Goal: Manage account settings: Manage account settings

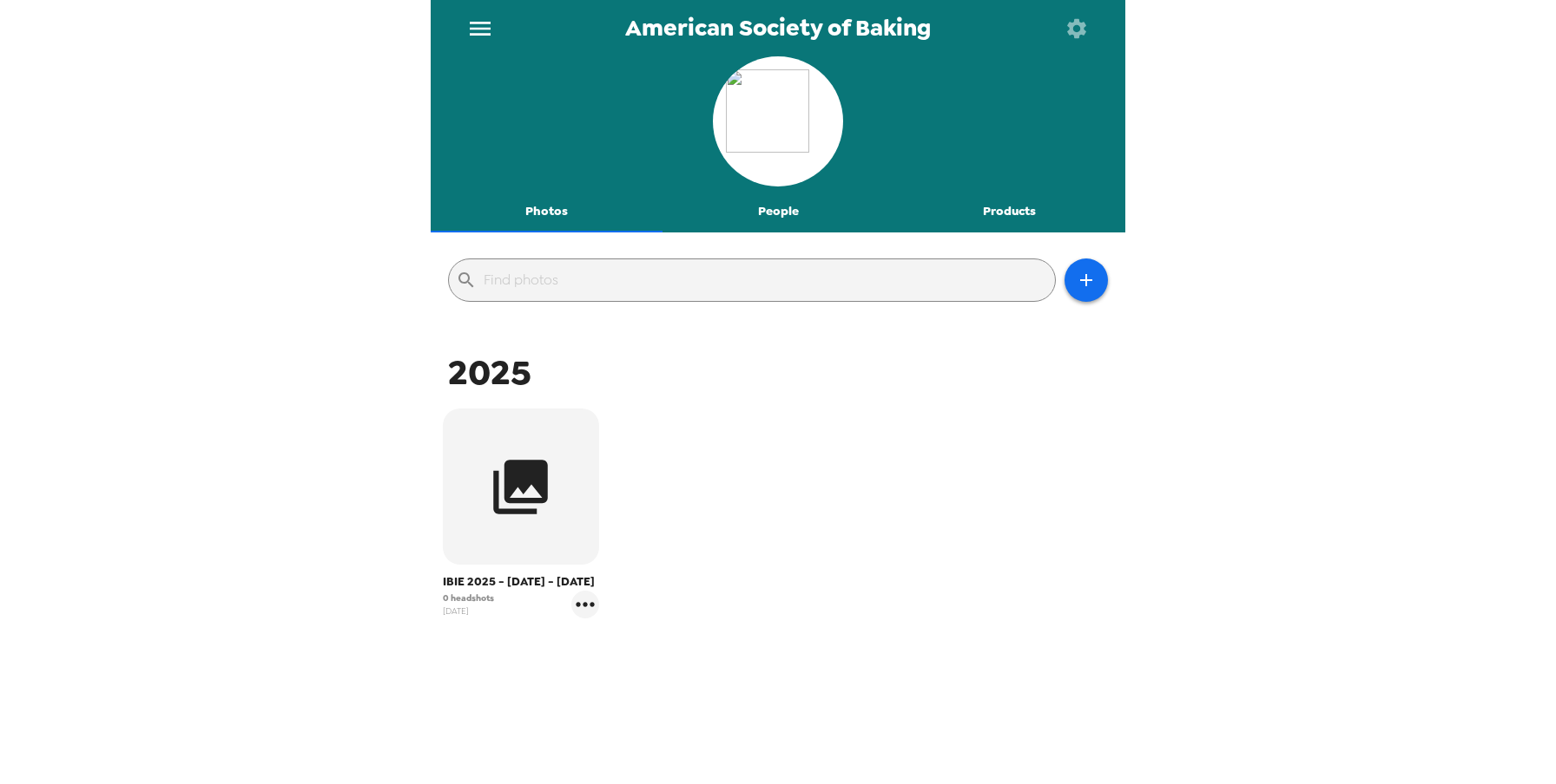
click at [770, 211] on button "People" at bounding box center [778, 212] width 232 height 42
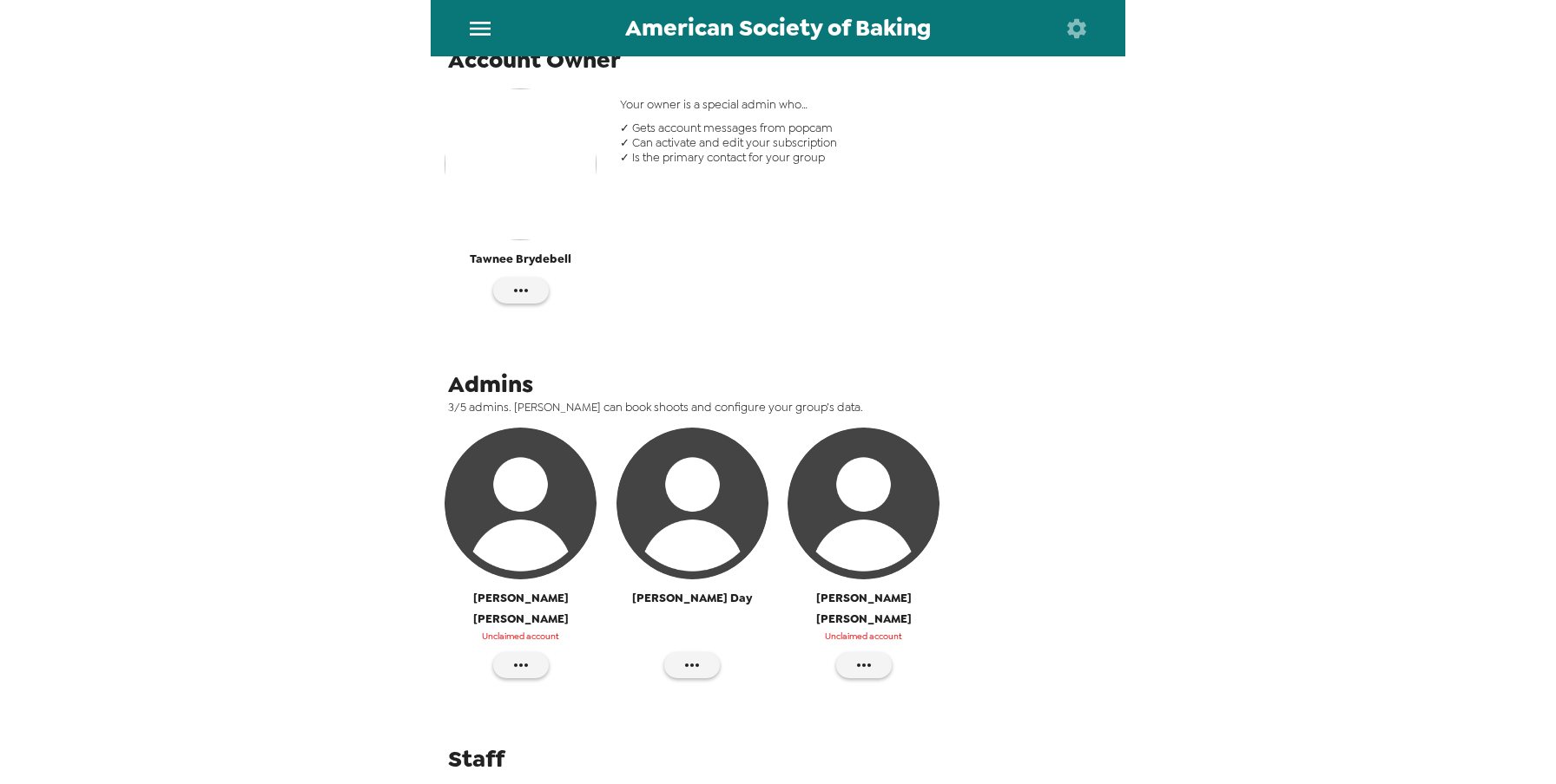
scroll to position [333, 0]
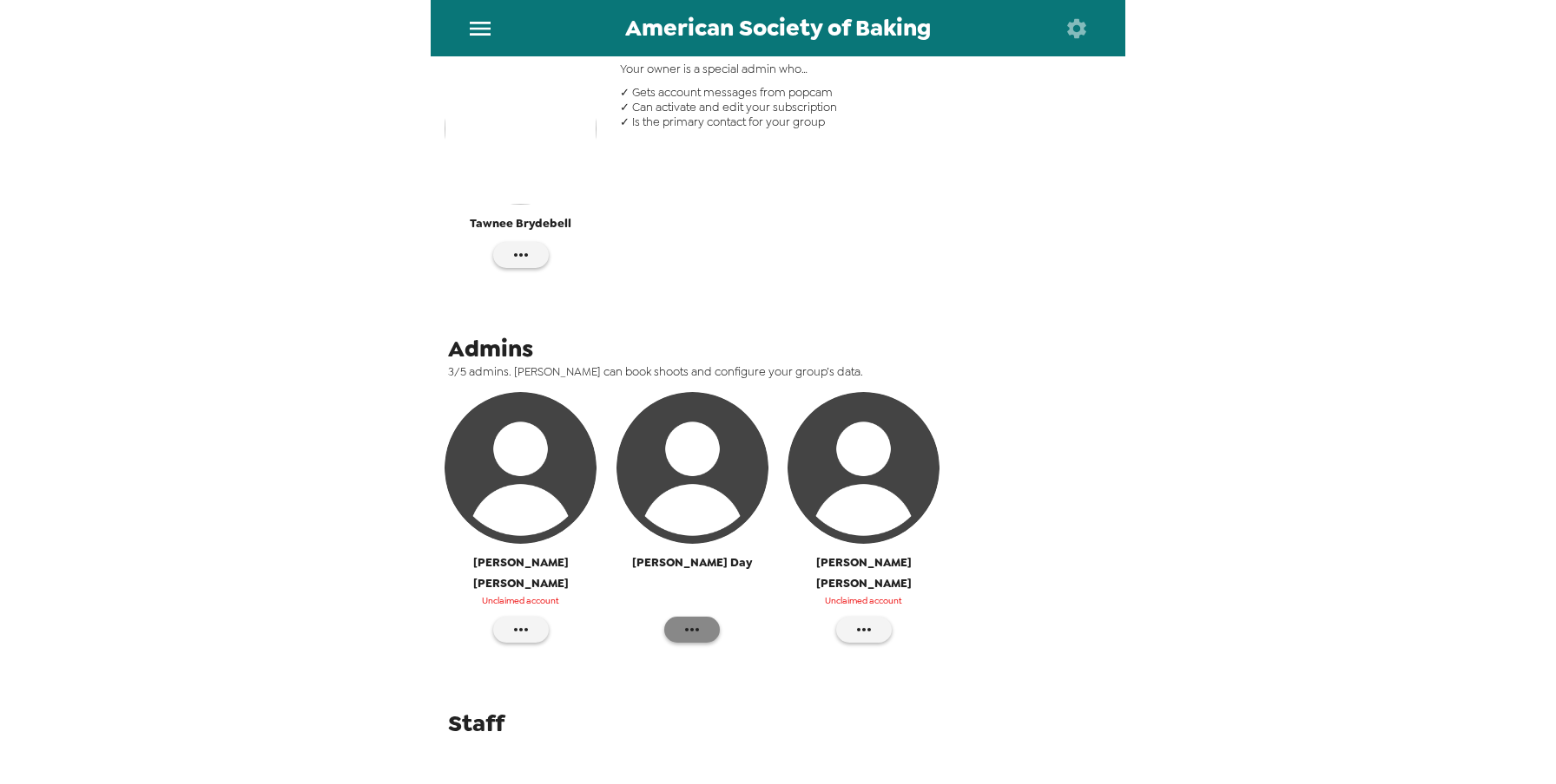
click at [689, 619] on icon "button" at bounding box center [692, 629] width 20 height 20
click at [755, 651] on span "Edit Details" at bounding box center [775, 645] width 132 height 20
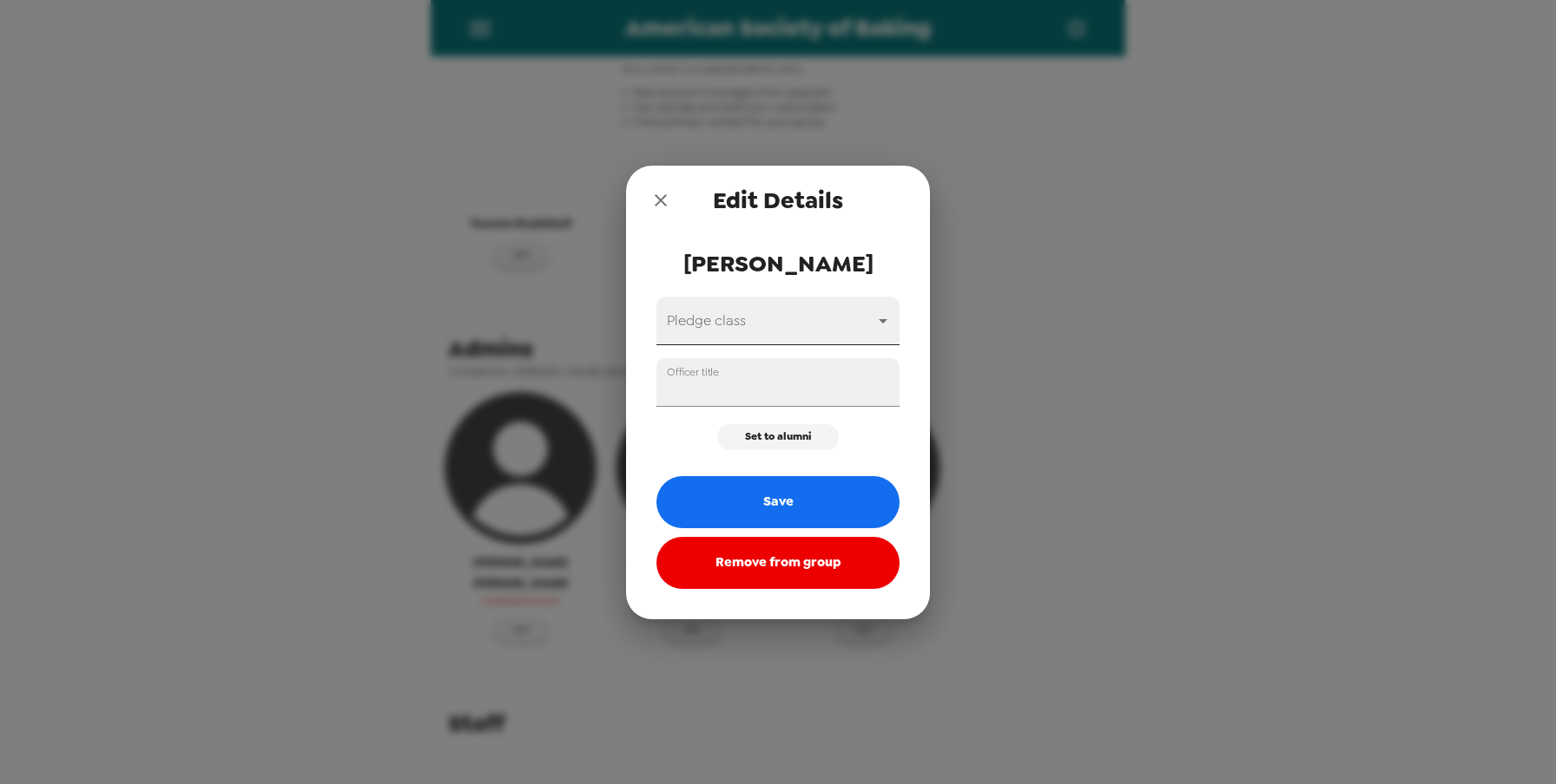
click at [767, 325] on body "American Society of Baking Photos People Products ​ Account Owner [PERSON_NAME]…" at bounding box center [778, 392] width 1556 height 784
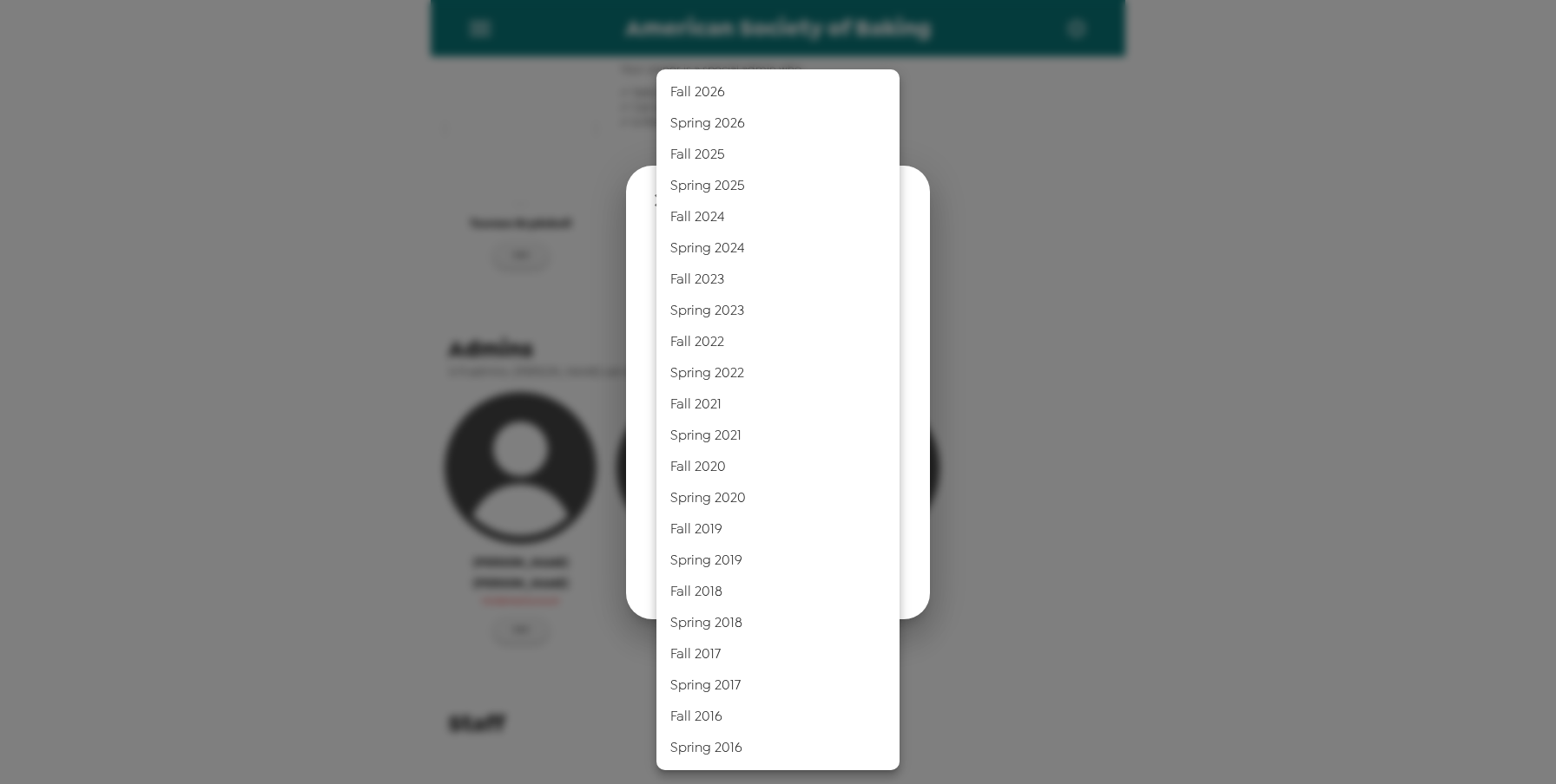
click at [1139, 341] on div at bounding box center [778, 392] width 1556 height 784
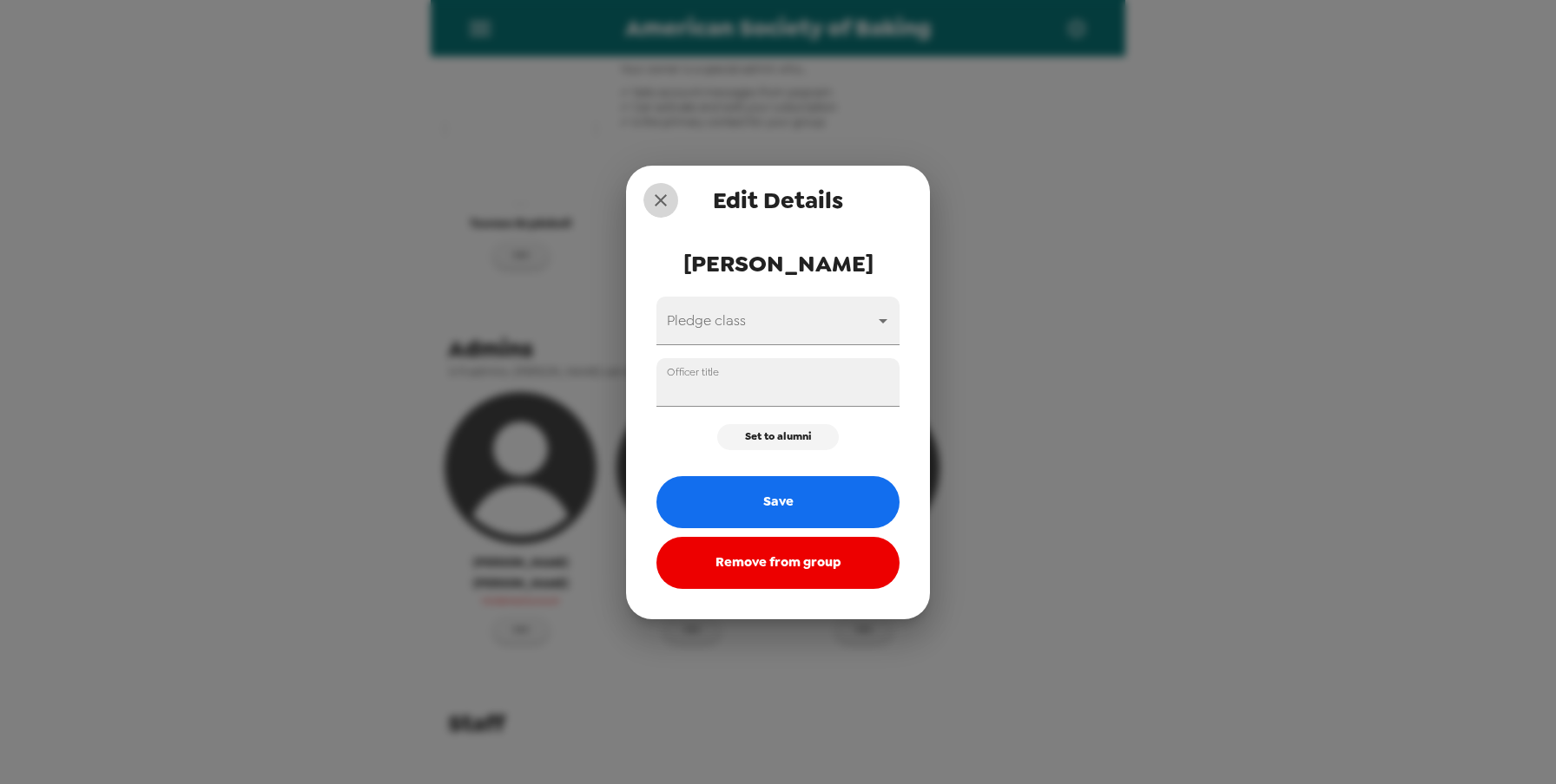
click at [664, 202] on icon "close" at bounding box center [660, 200] width 12 height 12
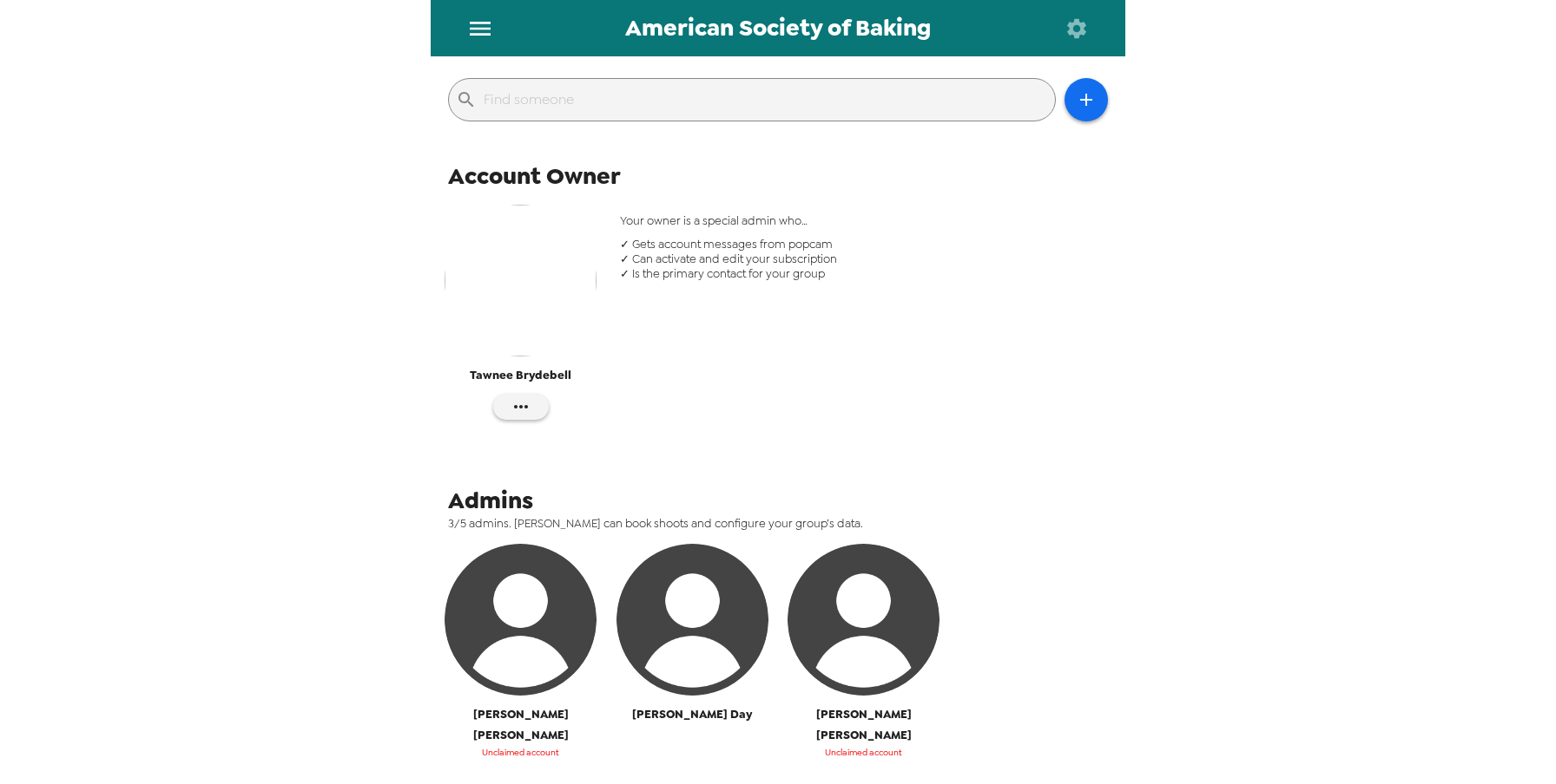
scroll to position [0, 0]
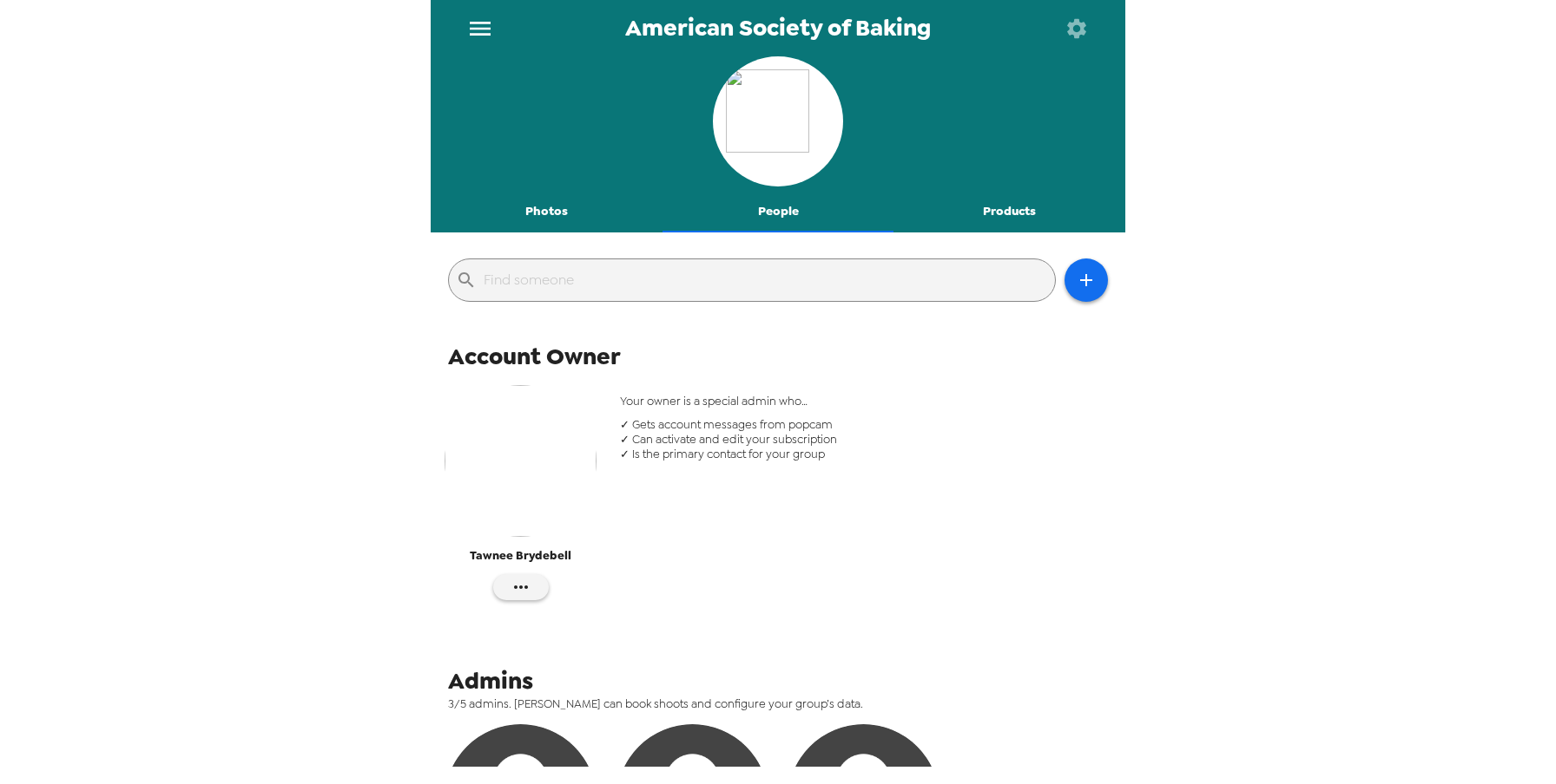
click at [994, 205] on button "Products" at bounding box center [1010, 212] width 232 height 42
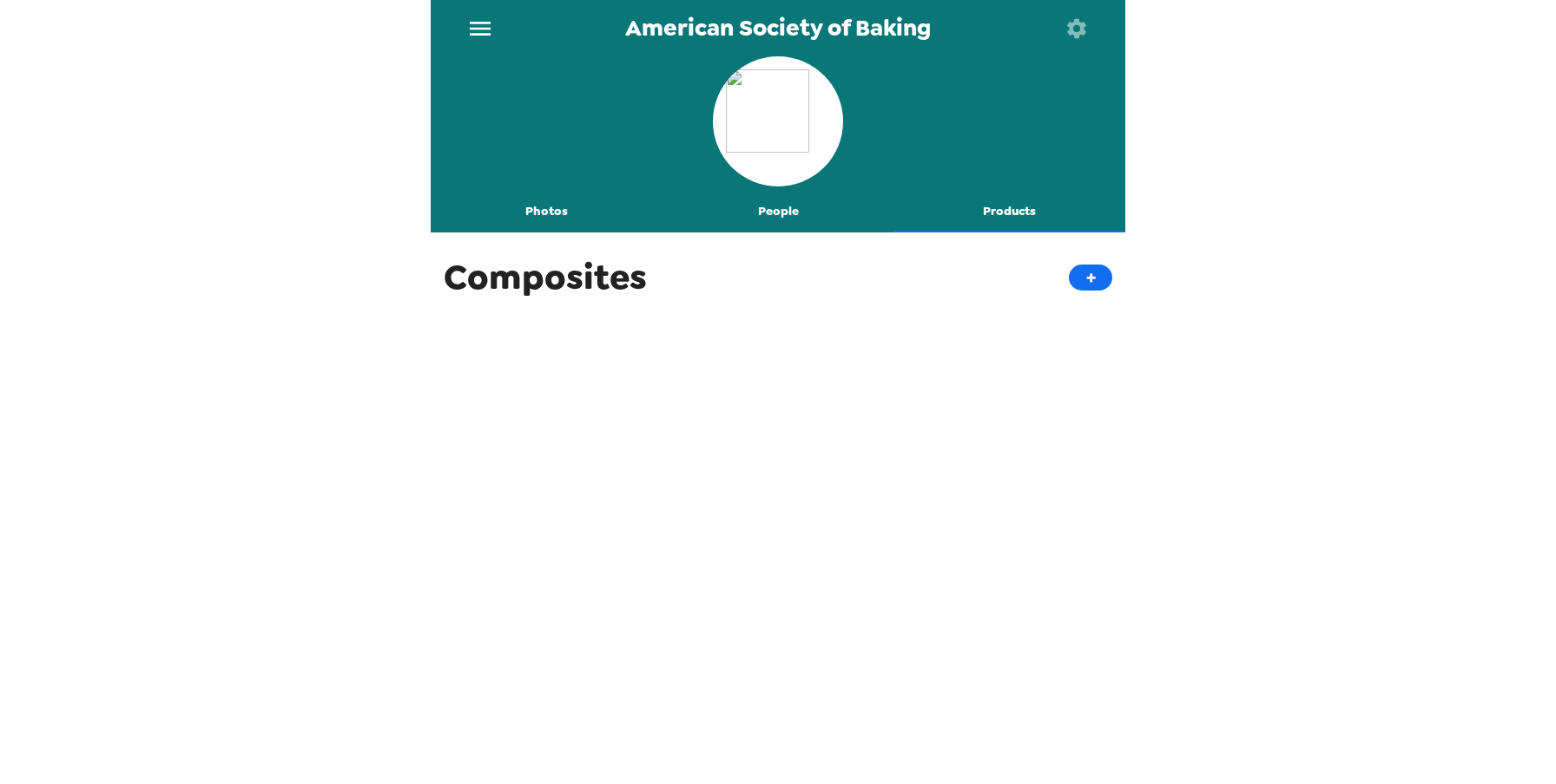
click at [477, 35] on icon "menu" at bounding box center [480, 28] width 27 height 27
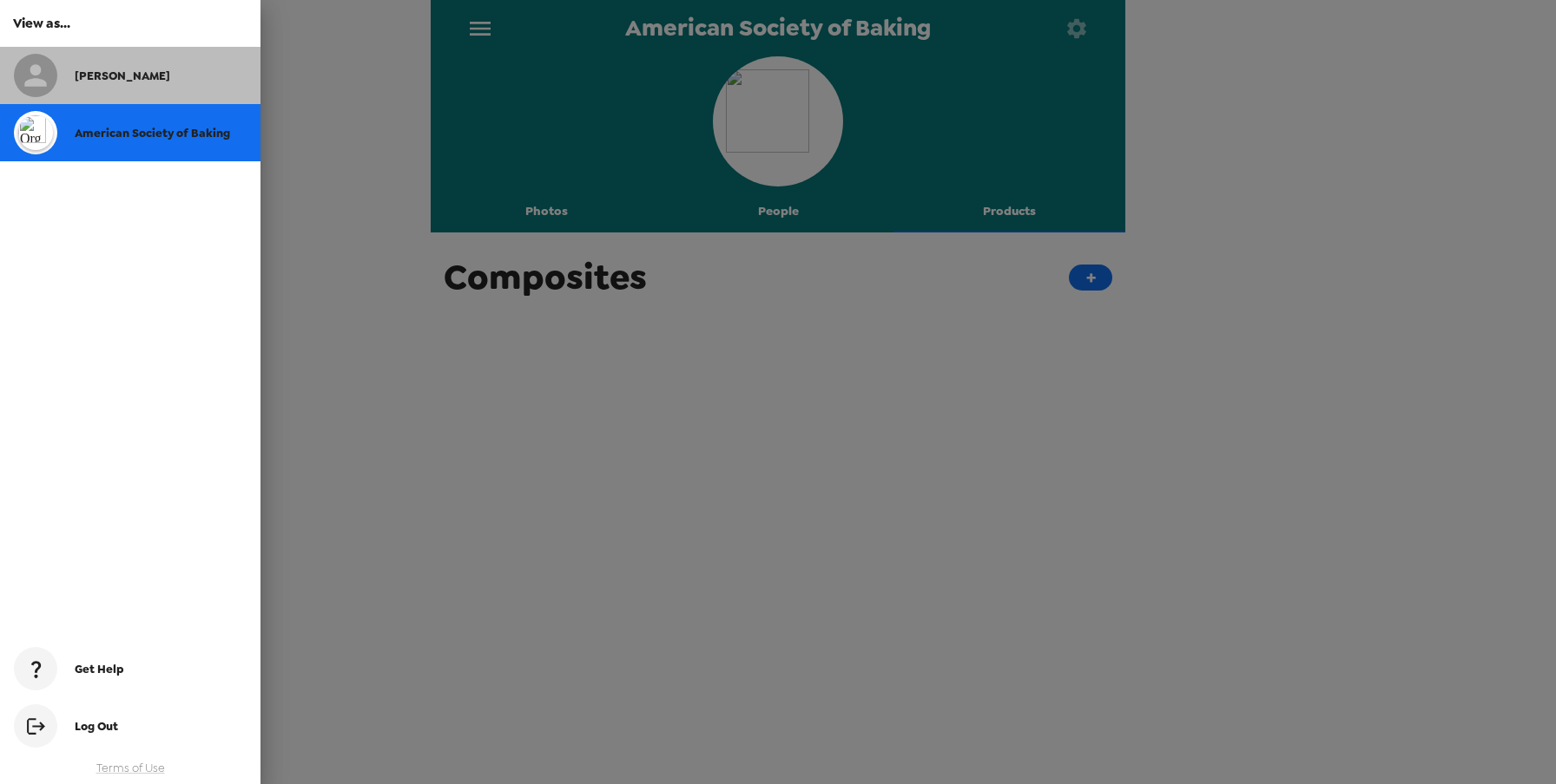
click at [108, 76] on div "[PERSON_NAME]" at bounding box center [161, 75] width 172 height 15
